Goal: Task Accomplishment & Management: Manage account settings

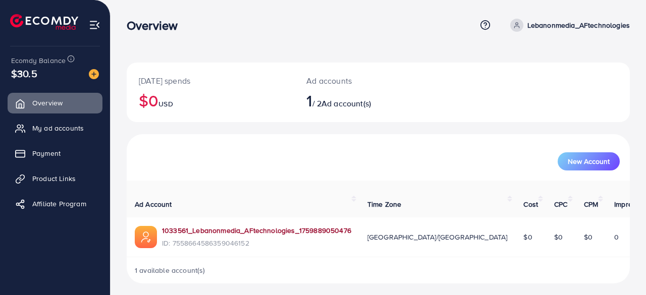
click at [262, 226] on link "1033561_Lebanonmedia_AFtechnologies_1759889050476" at bounding box center [256, 231] width 189 height 10
click at [191, 226] on link "1033561_Lebanonmedia_AFtechnologies_1759889050476" at bounding box center [256, 231] width 189 height 10
click at [226, 226] on link "1033561_Lebanonmedia_AFtechnologies_1759889050476" at bounding box center [256, 231] width 189 height 10
click at [184, 226] on link "1033561_Lebanonmedia_AFtechnologies_1759889050476" at bounding box center [256, 231] width 189 height 10
click at [72, 177] on span "Product Links" at bounding box center [56, 179] width 43 height 10
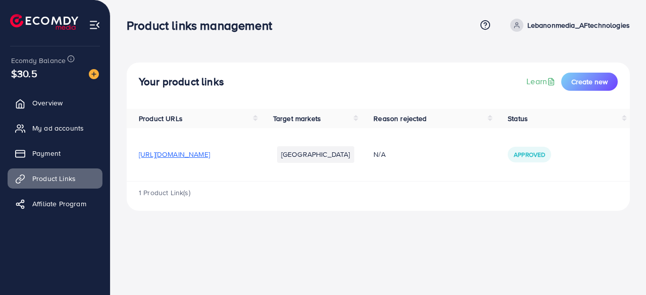
click at [210, 154] on span "https://www.tiktok.com/@dollaralasli?_t=ZS-90LhEHmS4Kg&_r=1" at bounding box center [174, 154] width 71 height 10
click at [70, 106] on link "Overview" at bounding box center [55, 103] width 95 height 20
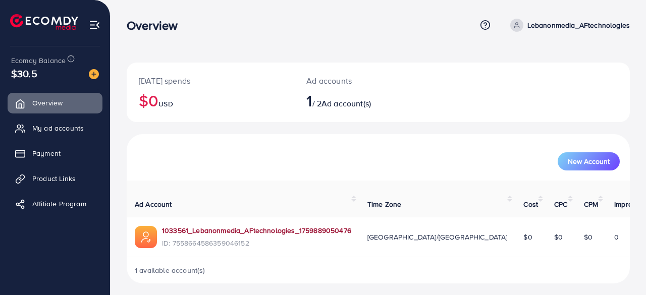
click at [220, 226] on link "1033561_Lebanonmedia_AFtechnologies_1759889050476" at bounding box center [256, 231] width 189 height 10
click at [236, 226] on link "1033561_Lebanonmedia_AFtechnologies_1759889050476" at bounding box center [256, 231] width 189 height 10
click at [68, 129] on span "My ad accounts" at bounding box center [60, 128] width 51 height 10
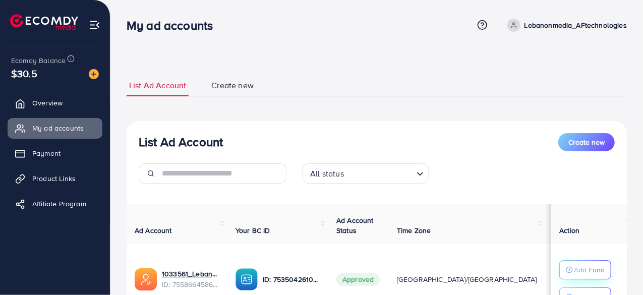
click at [587, 274] on p "Add Fund" at bounding box center [589, 270] width 31 height 12
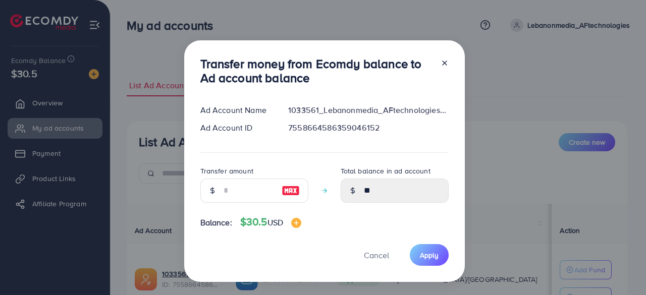
click at [444, 60] on icon at bounding box center [445, 63] width 8 height 8
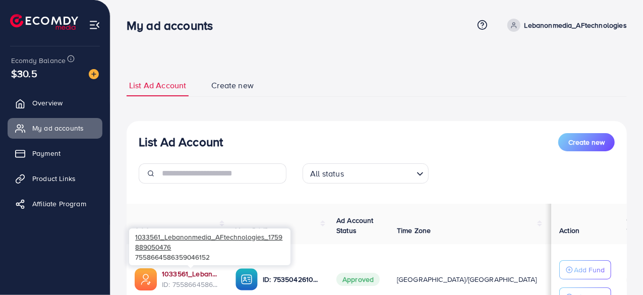
click at [201, 273] on link "1033561_Lebanonmedia_AFtechnologies_1759889050476" at bounding box center [191, 274] width 58 height 10
